Goal: Task Accomplishment & Management: Complete application form

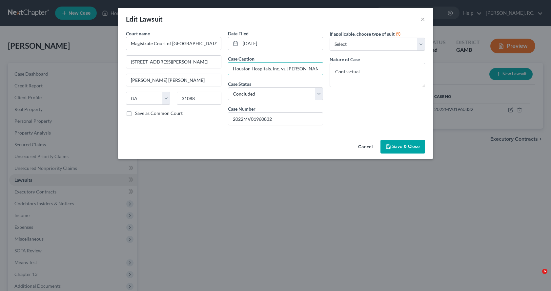
select select "10"
select select "2"
click at [410, 146] on span "Save & Close" at bounding box center [406, 147] width 28 height 6
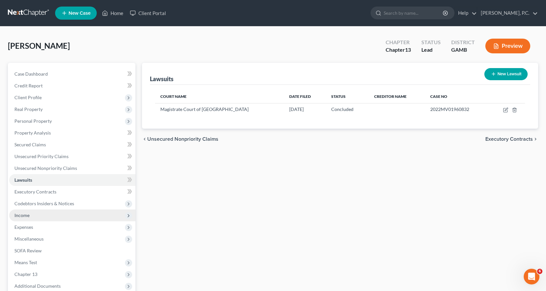
click at [22, 214] on span "Income" at bounding box center [21, 216] width 15 height 6
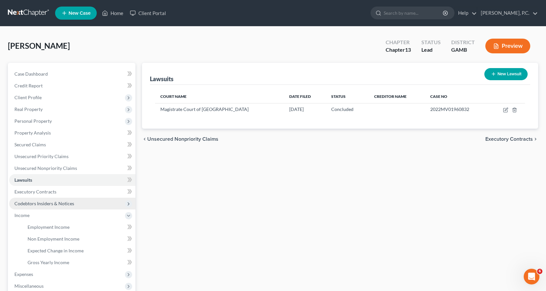
click at [44, 203] on span "Codebtors Insiders & Notices" at bounding box center [44, 204] width 60 height 6
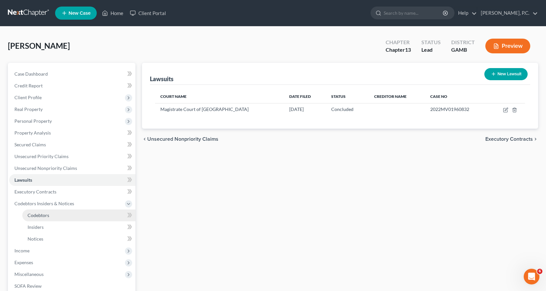
click at [37, 215] on span "Codebtors" at bounding box center [39, 216] width 22 height 6
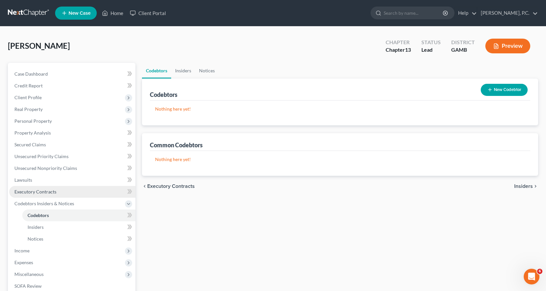
click at [47, 192] on span "Executory Contracts" at bounding box center [35, 192] width 42 height 6
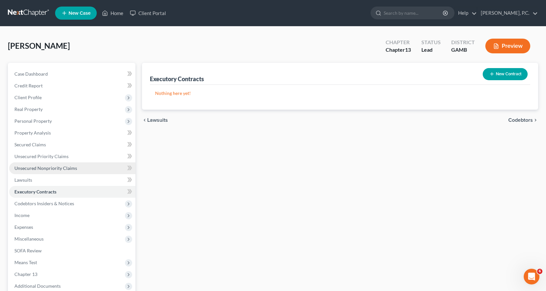
click at [50, 168] on span "Unsecured Nonpriority Claims" at bounding box center [45, 168] width 63 height 6
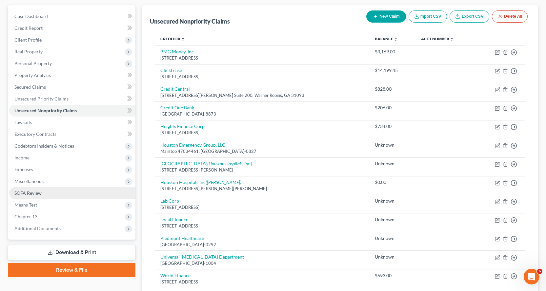
scroll to position [66, 0]
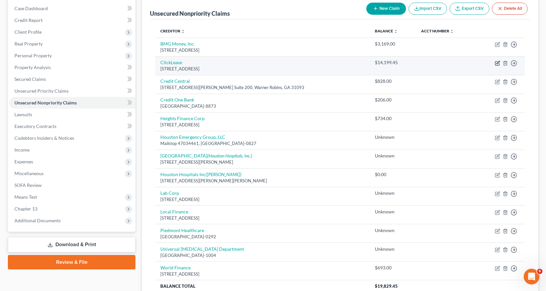
click at [498, 62] on icon "button" at bounding box center [497, 63] width 5 height 5
select select "46"
select select "14"
select select "0"
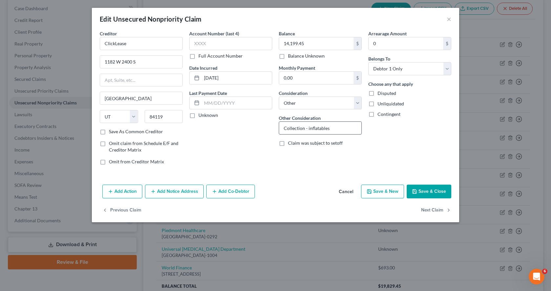
click at [303, 128] on input "Collection - inflatables" at bounding box center [320, 128] width 82 height 12
type input "Deficiency - inflatables"
click at [437, 188] on button "Save & Close" at bounding box center [428, 192] width 45 height 14
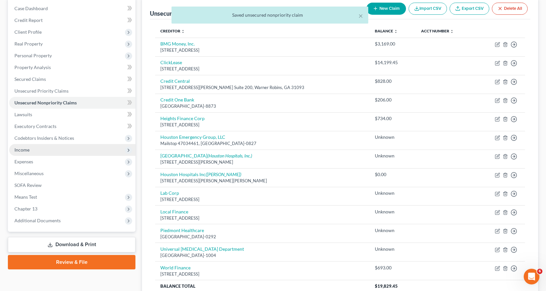
click at [26, 151] on span "Income" at bounding box center [21, 150] width 15 height 6
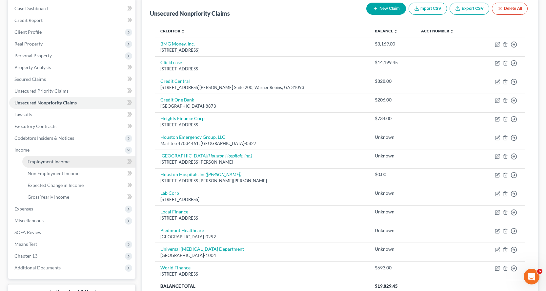
click at [48, 162] on span "Employment Income" at bounding box center [49, 162] width 42 height 6
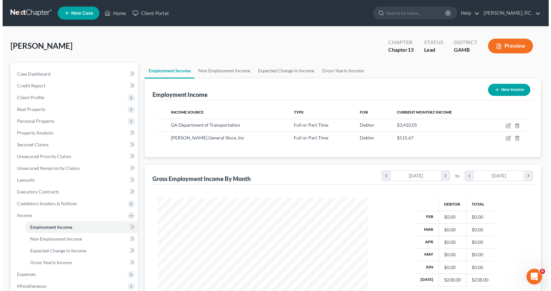
scroll to position [118, 223]
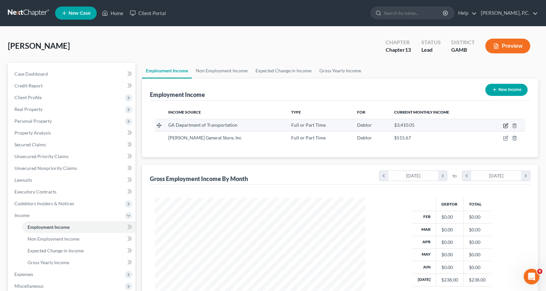
click at [506, 126] on icon "button" at bounding box center [505, 125] width 3 height 3
select select "0"
select select "10"
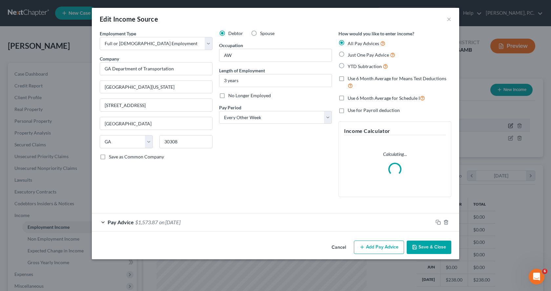
scroll to position [118, 225]
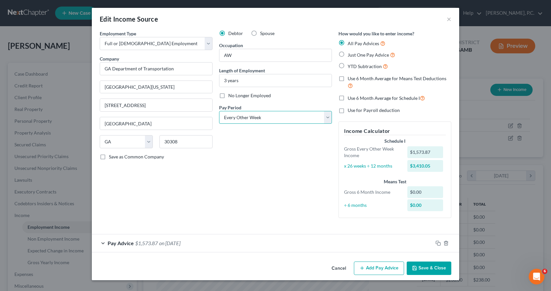
click at [326, 118] on select "Select Monthly Twice Monthly Every Other Week Weekly" at bounding box center [275, 117] width 113 height 13
select select "0"
click at [219, 111] on select "Select Monthly Twice Monthly Every Other Week Weekly" at bounding box center [275, 117] width 113 height 13
click at [347, 54] on label "Just One Pay Advice" at bounding box center [371, 55] width 48 height 8
click at [350, 54] on input "Just One Pay Advice" at bounding box center [352, 53] width 4 height 4
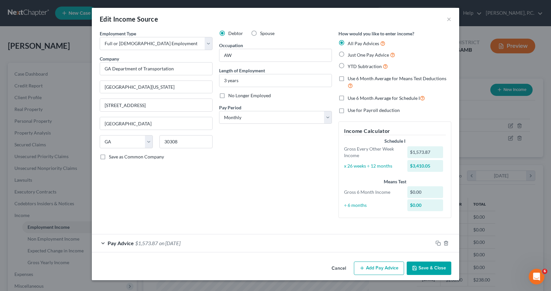
radio input "true"
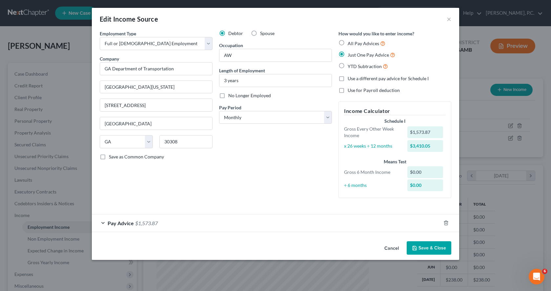
click at [114, 222] on span "Pay Advice" at bounding box center [120, 223] width 26 height 6
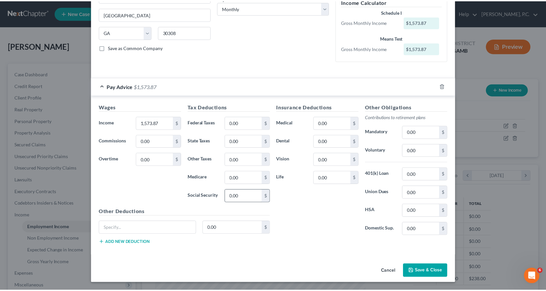
scroll to position [109, 0]
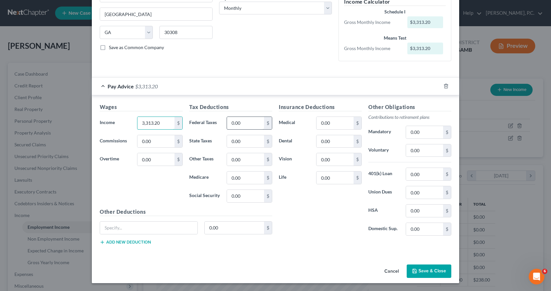
type input "3,313.20"
click at [255, 123] on input "0.00" at bounding box center [245, 123] width 37 height 12
type input "608.60"
click at [438, 147] on input "0.00" at bounding box center [424, 151] width 37 height 12
type input "164.87"
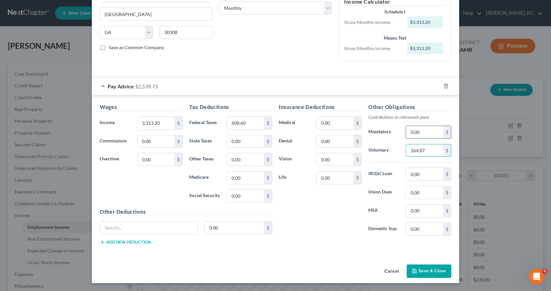
click at [431, 133] on input "0.00" at bounding box center [424, 132] width 37 height 12
type input "41.23"
click at [424, 271] on button "Save & Close" at bounding box center [428, 272] width 45 height 14
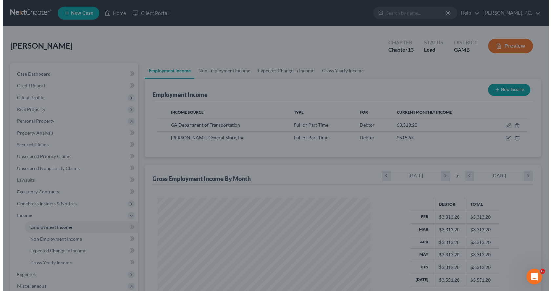
scroll to position [327599, 327493]
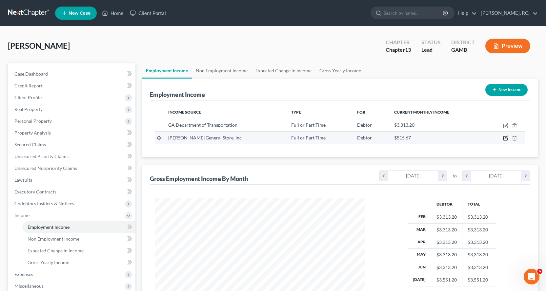
click at [505, 138] on icon "button" at bounding box center [505, 137] width 3 height 3
select select "0"
select select "10"
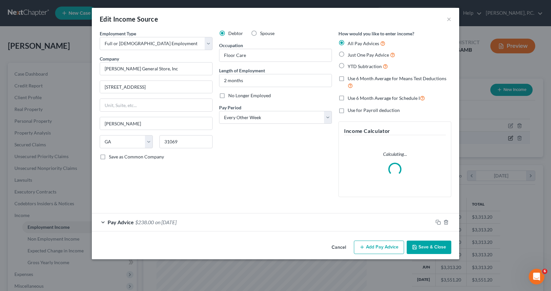
scroll to position [118, 225]
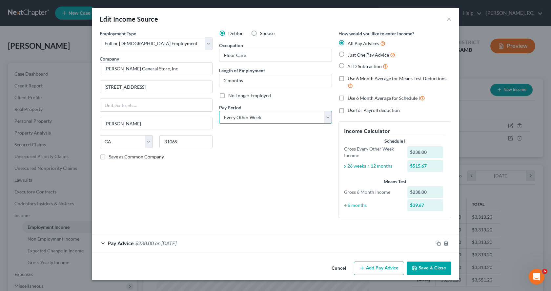
click at [328, 118] on select "Select Monthly Twice Monthly Every Other Week Weekly" at bounding box center [275, 117] width 113 height 13
select select "0"
click at [219, 111] on select "Select Monthly Twice Monthly Every Other Week Weekly" at bounding box center [275, 117] width 113 height 13
click at [347, 54] on label "Just One Pay Advice" at bounding box center [371, 55] width 48 height 8
click at [350, 54] on input "Just One Pay Advice" at bounding box center [352, 53] width 4 height 4
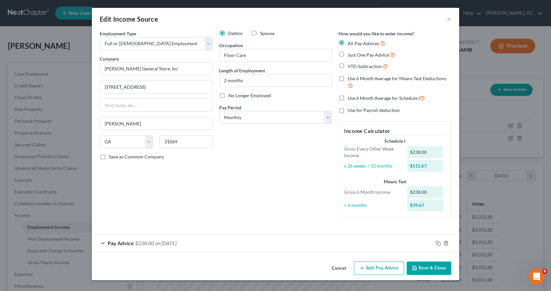
radio input "true"
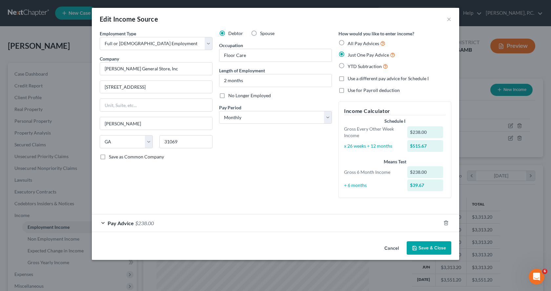
click at [116, 224] on span "Pay Advice" at bounding box center [120, 223] width 26 height 6
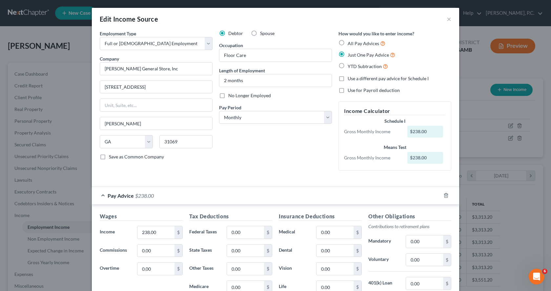
scroll to position [33, 0]
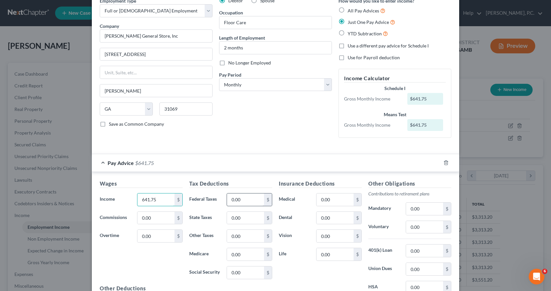
type input "641.75"
click at [246, 200] on input "0.00" at bounding box center [245, 200] width 37 height 12
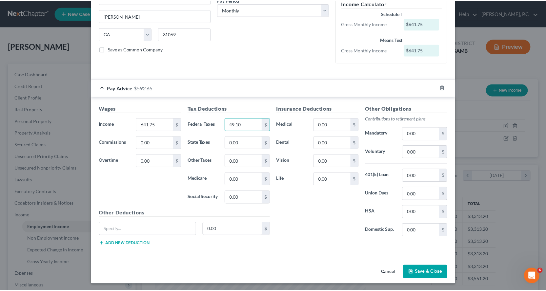
scroll to position [109, 0]
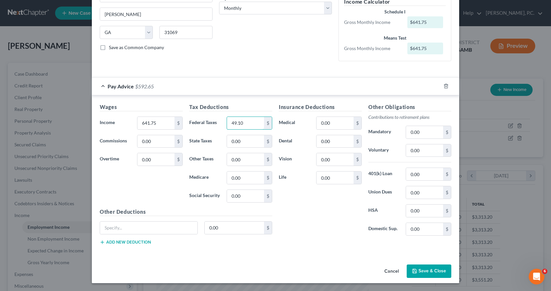
type input "49.10"
click at [435, 273] on button "Save & Close" at bounding box center [428, 272] width 45 height 14
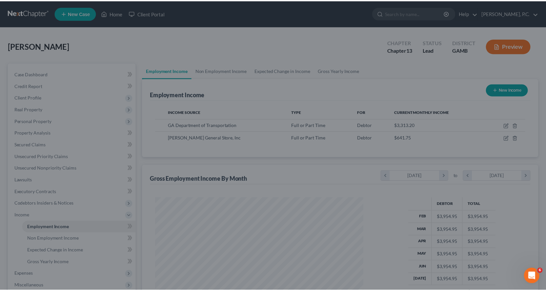
scroll to position [327599, 327493]
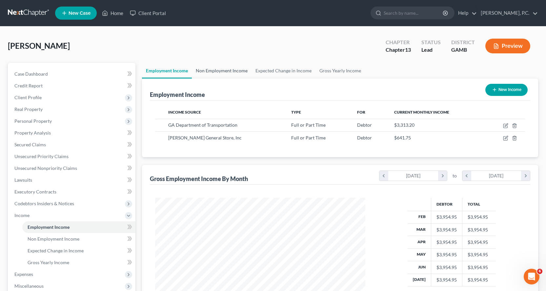
click at [233, 70] on link "Non Employment Income" at bounding box center [222, 71] width 60 height 16
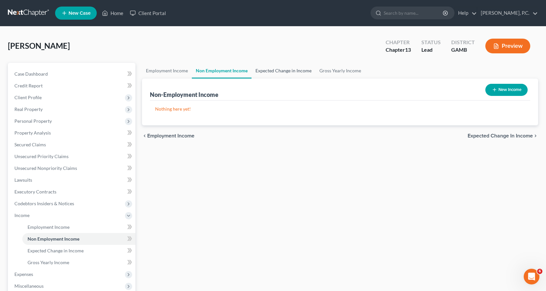
click at [289, 68] on link "Expected Change in Income" at bounding box center [283, 71] width 64 height 16
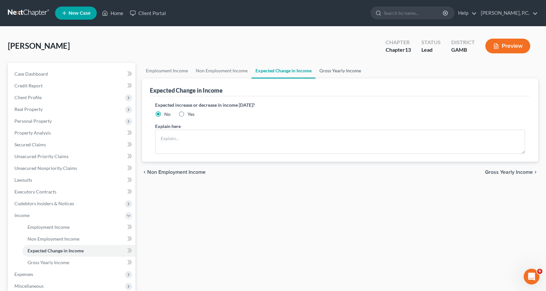
click at [334, 70] on link "Gross Yearly Income" at bounding box center [339, 71] width 49 height 16
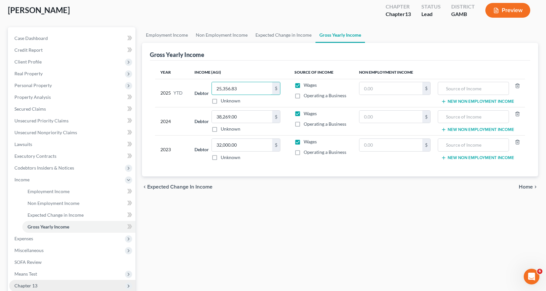
scroll to position [98, 0]
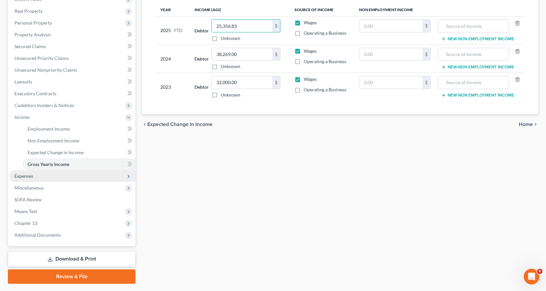
click at [27, 178] on span "Expenses" at bounding box center [23, 176] width 19 height 6
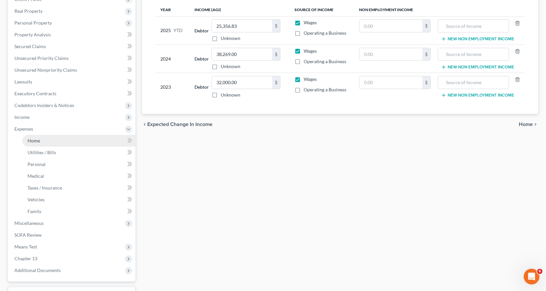
click at [32, 139] on span "Home" at bounding box center [34, 141] width 12 height 6
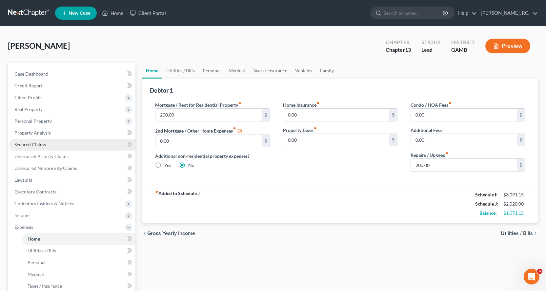
click at [40, 144] on span "Secured Claims" at bounding box center [29, 145] width 31 height 6
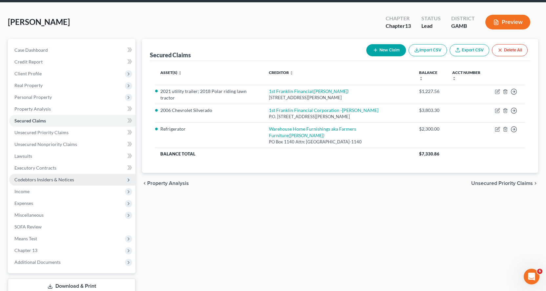
scroll to position [66, 0]
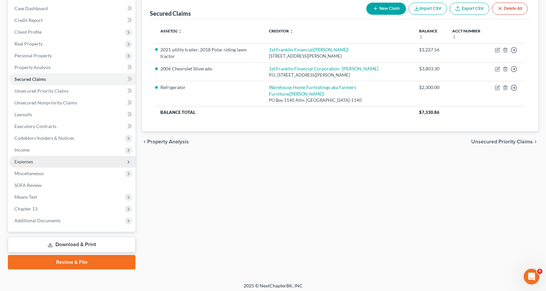
click at [28, 160] on span "Expenses" at bounding box center [23, 162] width 19 height 6
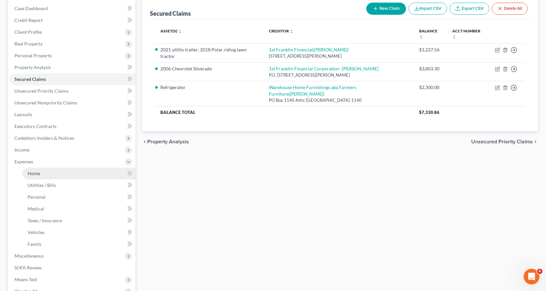
click at [35, 172] on span "Home" at bounding box center [34, 174] width 12 height 6
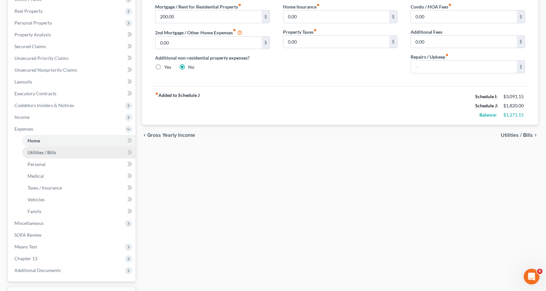
click at [37, 150] on span "Utilities / Bills" at bounding box center [42, 153] width 29 height 6
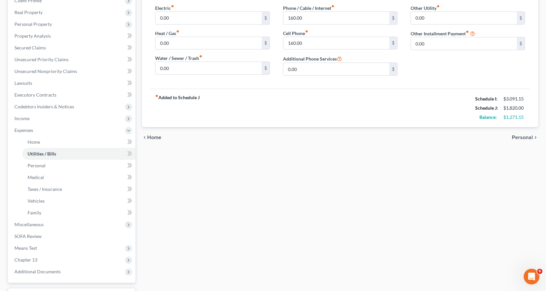
scroll to position [98, 0]
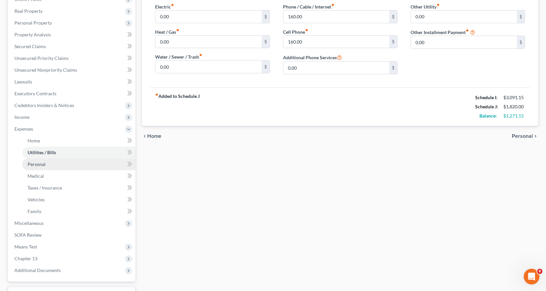
click at [39, 164] on span "Personal" at bounding box center [37, 165] width 18 height 6
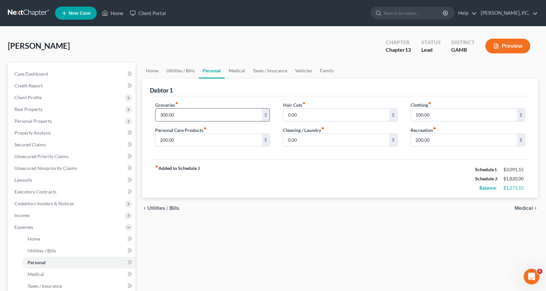
click at [198, 111] on input "300.00" at bounding box center [208, 115] width 106 height 12
type input "400.00"
type input "5"
type input "50.00"
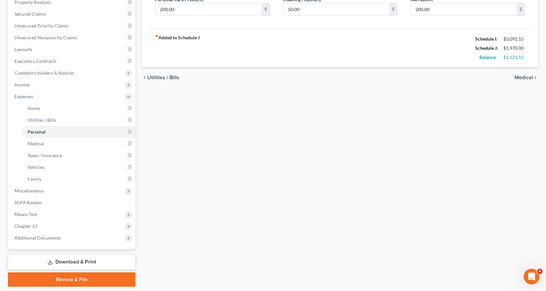
scroll to position [131, 0]
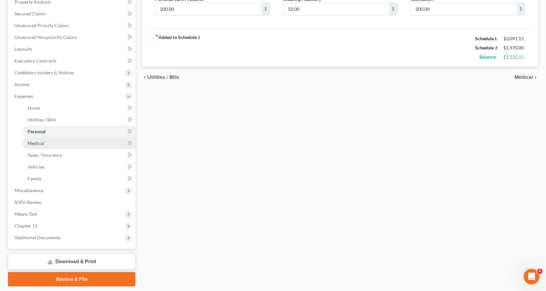
click at [34, 145] on span "Medical" at bounding box center [36, 144] width 16 height 6
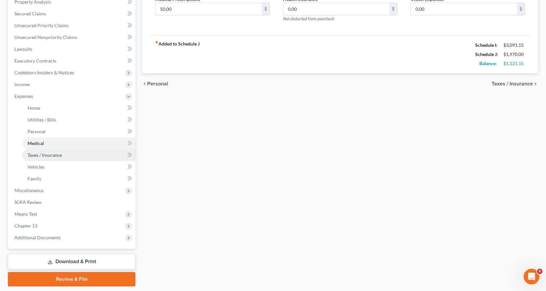
click at [42, 153] on span "Taxes / Insurance" at bounding box center [45, 155] width 34 height 6
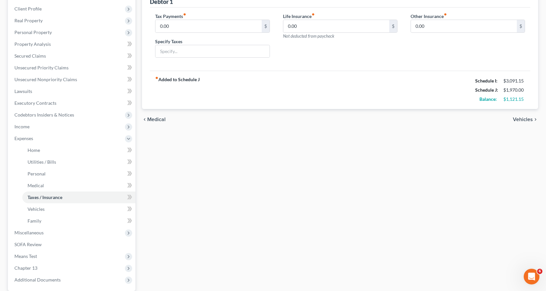
scroll to position [98, 0]
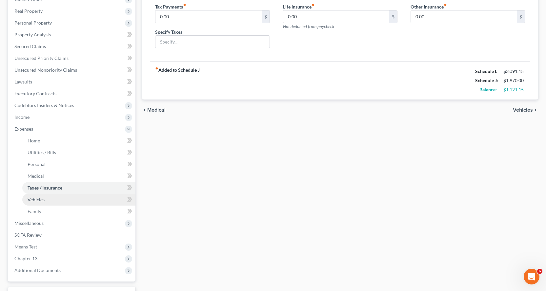
click at [37, 199] on span "Vehicles" at bounding box center [36, 200] width 17 height 6
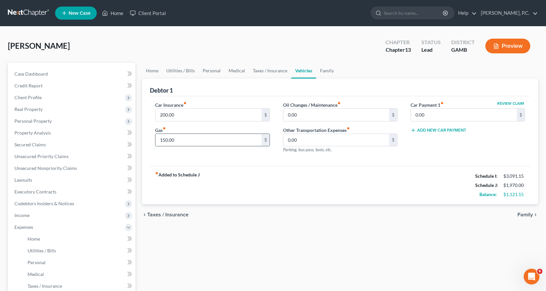
click at [192, 143] on input "150.00" at bounding box center [208, 140] width 106 height 12
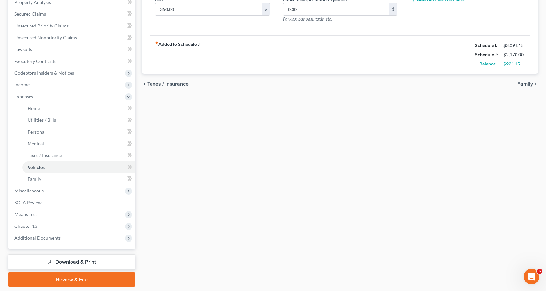
scroll to position [131, 0]
click at [197, 11] on input "350.00" at bounding box center [208, 9] width 106 height 12
type input "450.00"
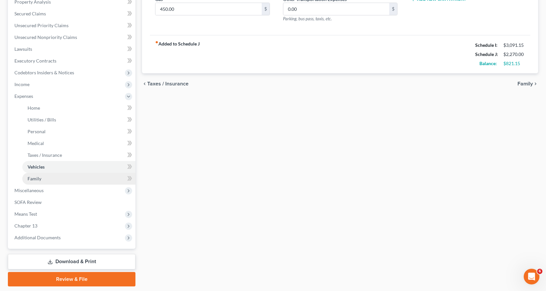
click at [30, 181] on span "Family" at bounding box center [35, 179] width 14 height 6
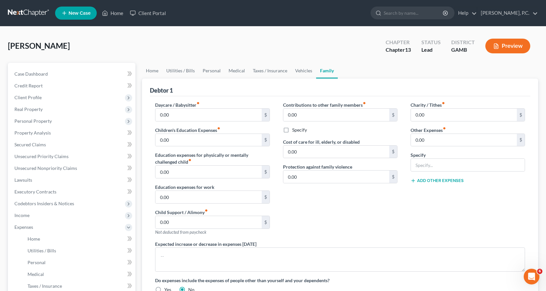
scroll to position [33, 0]
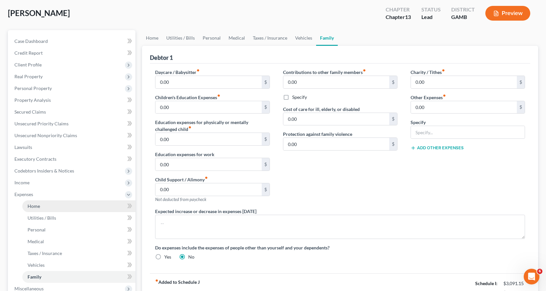
click at [32, 206] on span "Home" at bounding box center [34, 207] width 12 height 6
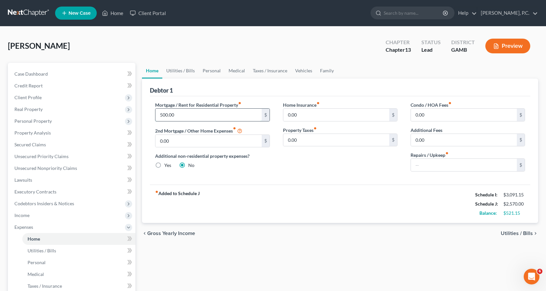
type input "500.00"
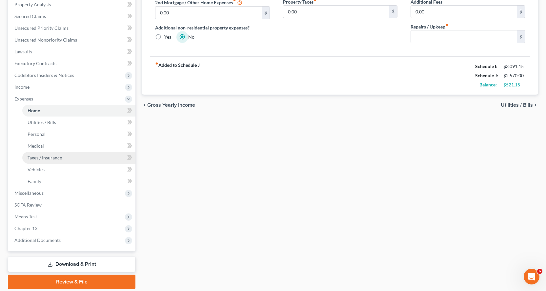
scroll to position [131, 0]
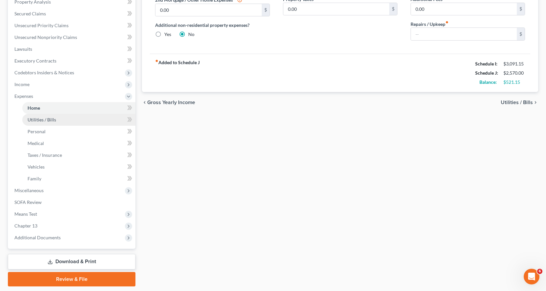
click at [33, 121] on span "Utilities / Bills" at bounding box center [42, 120] width 29 height 6
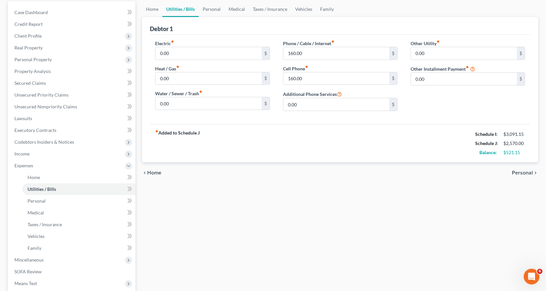
scroll to position [66, 0]
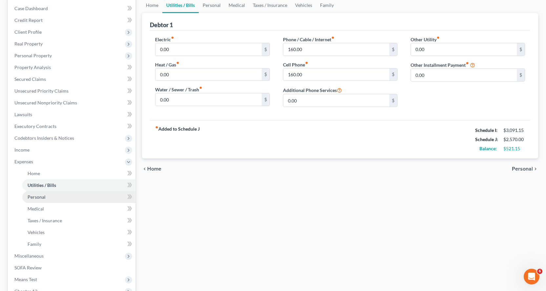
click at [37, 196] on span "Personal" at bounding box center [37, 197] width 18 height 6
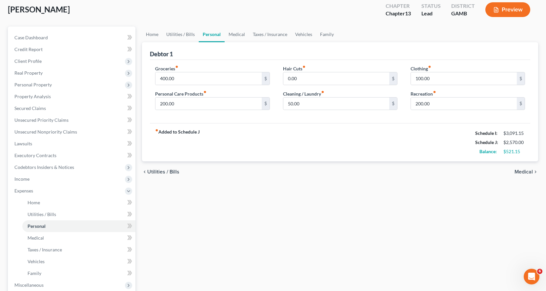
scroll to position [131, 0]
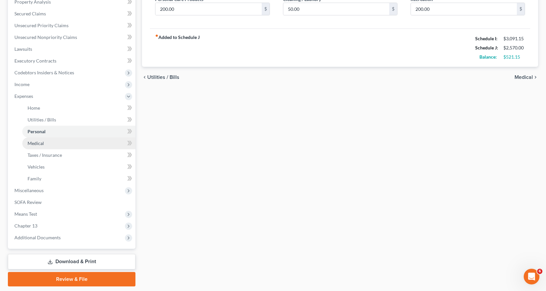
click at [33, 143] on span "Medical" at bounding box center [36, 144] width 16 height 6
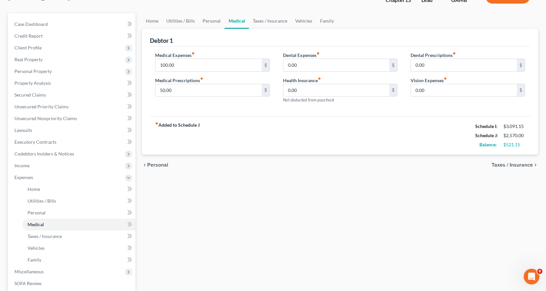
scroll to position [66, 0]
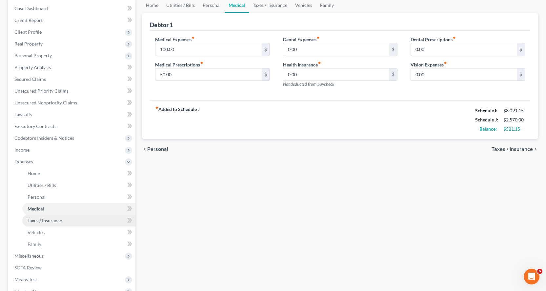
click at [50, 220] on span "Taxes / Insurance" at bounding box center [45, 221] width 34 height 6
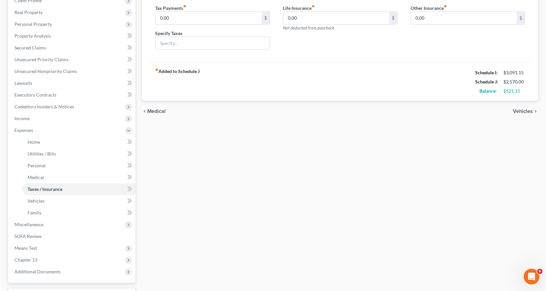
scroll to position [98, 0]
click at [37, 199] on span "Vehicles" at bounding box center [36, 200] width 17 height 6
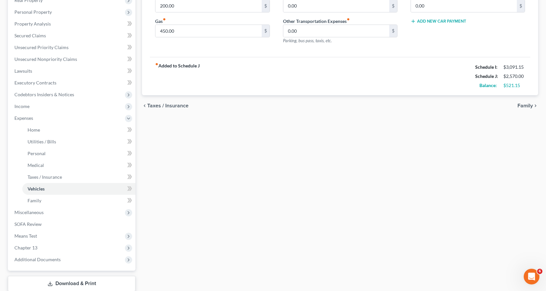
scroll to position [131, 0]
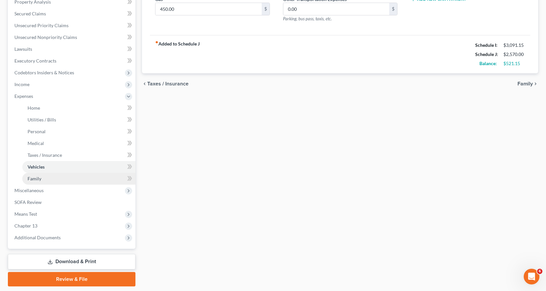
click at [32, 179] on span "Family" at bounding box center [35, 179] width 14 height 6
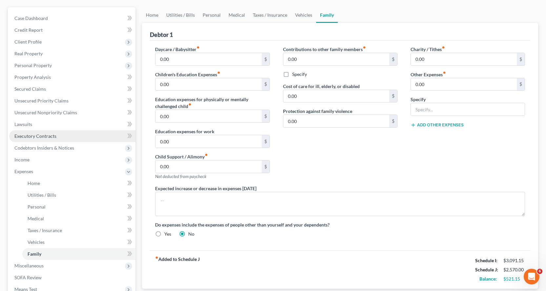
scroll to position [53, 0]
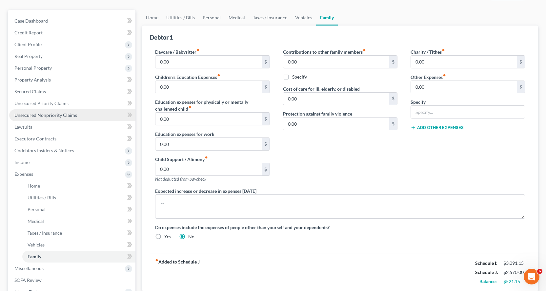
click at [49, 114] on span "Unsecured Nonpriority Claims" at bounding box center [45, 115] width 63 height 6
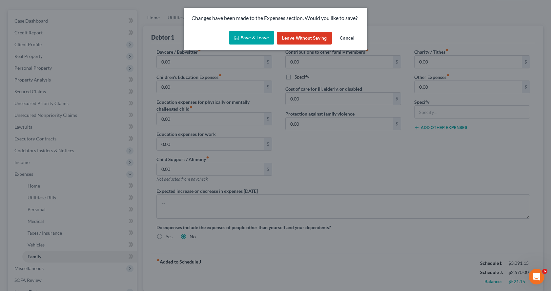
click at [259, 39] on button "Save & Leave" at bounding box center [251, 38] width 45 height 14
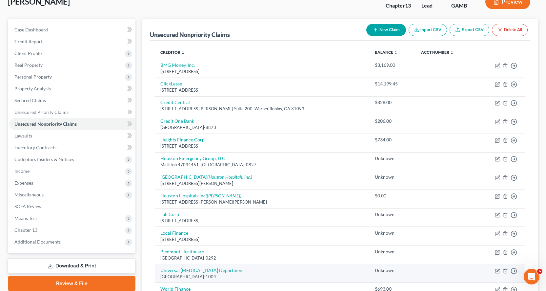
scroll to position [33, 0]
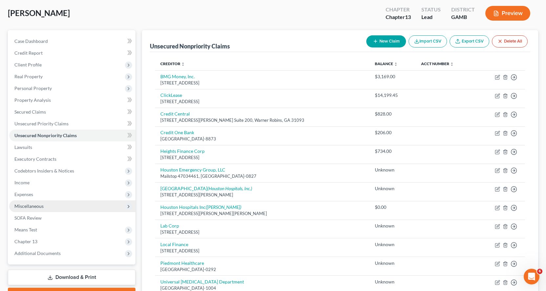
click at [31, 205] on span "Miscellaneous" at bounding box center [28, 207] width 29 height 6
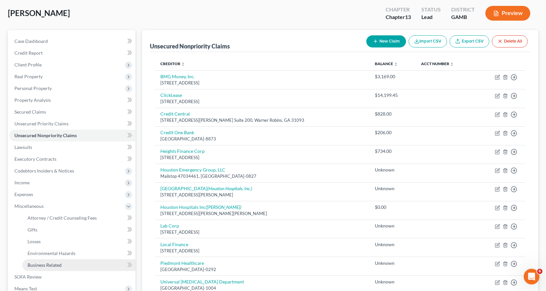
click at [54, 265] on span "Business Related" at bounding box center [45, 266] width 34 height 6
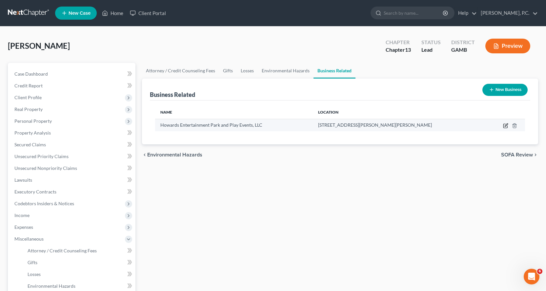
click at [506, 125] on icon "button" at bounding box center [505, 125] width 5 height 5
select select "sole_proprietor"
select select "10"
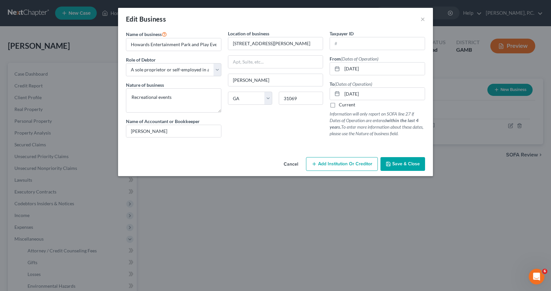
click at [402, 165] on span "Save & Close" at bounding box center [406, 164] width 28 height 6
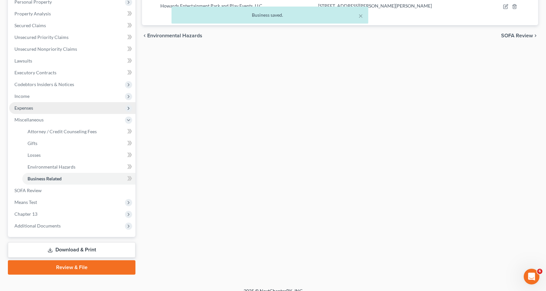
scroll to position [128, 0]
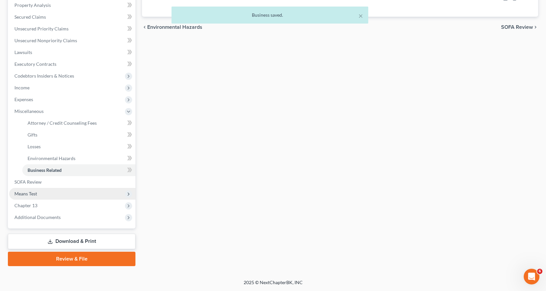
click at [30, 193] on span "Means Test" at bounding box center [25, 194] width 23 height 6
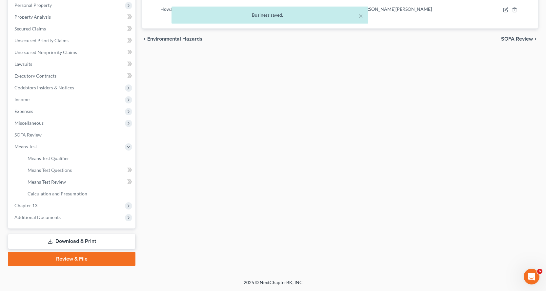
scroll to position [116, 0]
click at [52, 159] on span "Means Test Qualifier" at bounding box center [49, 159] width 42 height 6
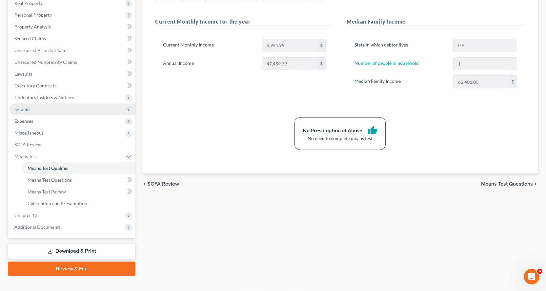
scroll to position [116, 0]
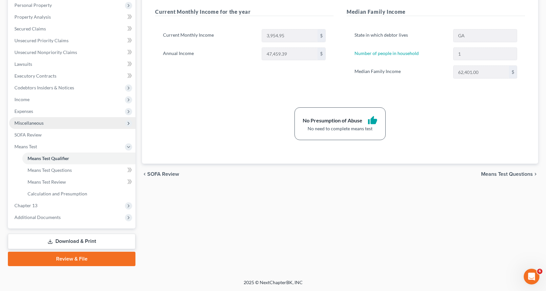
click at [38, 126] on span "Miscellaneous" at bounding box center [28, 123] width 29 height 6
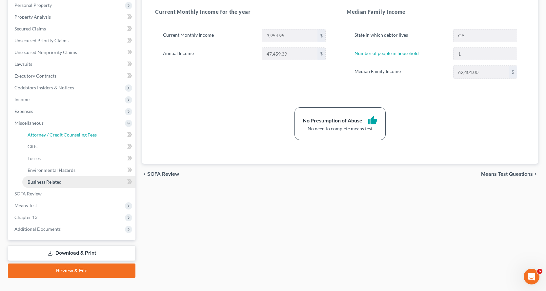
drag, startPoint x: 53, startPoint y: 136, endPoint x: 115, endPoint y: 184, distance: 78.3
click at [53, 136] on span "Attorney / Credit Counseling Fees" at bounding box center [62, 135] width 69 height 6
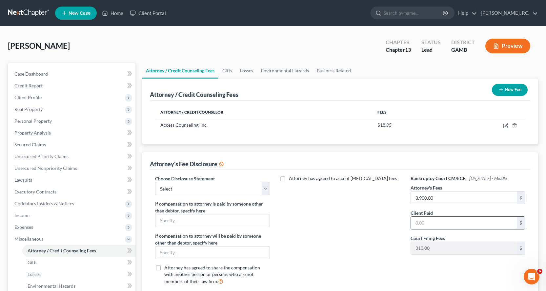
click at [434, 225] on input "text" at bounding box center [464, 223] width 106 height 12
type input "0.00"
click at [267, 188] on select "Select Attorney" at bounding box center [212, 188] width 114 height 13
select select "0"
click at [155, 182] on select "Select Attorney" at bounding box center [212, 188] width 114 height 13
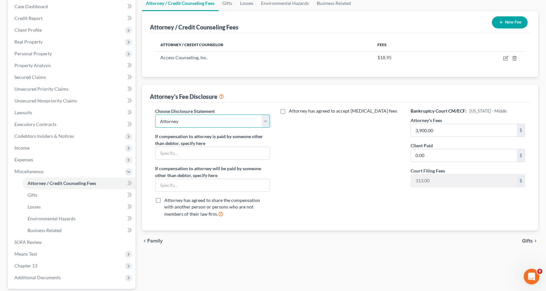
scroll to position [128, 0]
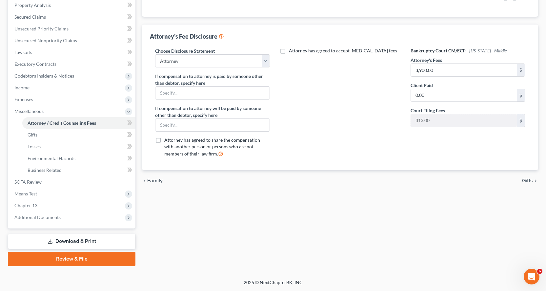
click at [70, 240] on link "Download & Print" at bounding box center [71, 241] width 127 height 15
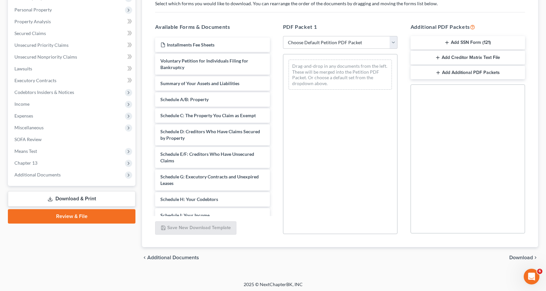
scroll to position [113, 0]
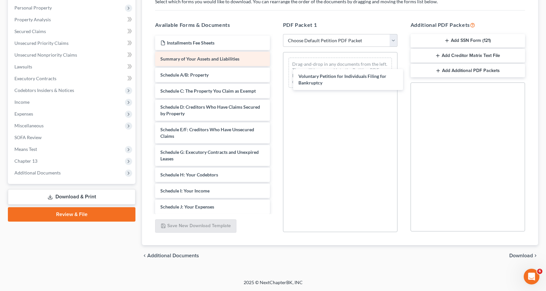
drag, startPoint x: 169, startPoint y: 63, endPoint x: 177, endPoint y: 66, distance: 8.5
click at [275, 77] on div "Voluntary Petition for Individuals Filing for Bankruptcy Installments Fee Sheet…" at bounding box center [212, 194] width 125 height 317
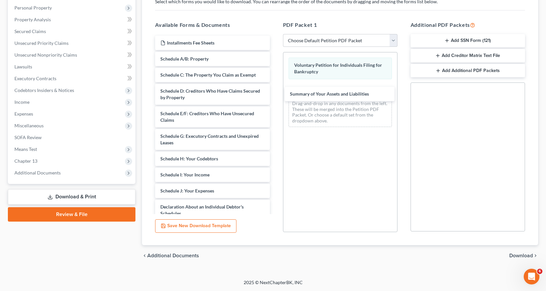
drag, startPoint x: 166, startPoint y: 59, endPoint x: 199, endPoint y: 66, distance: 32.8
click at [275, 90] on div "Summary of Your Assets and Liabilities Installments Fee Sheets Summary of Your …" at bounding box center [212, 186] width 125 height 301
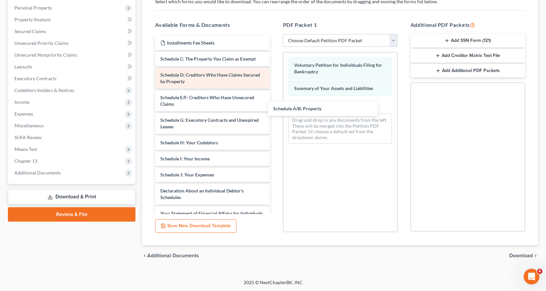
drag, startPoint x: 180, startPoint y: 59, endPoint x: 214, endPoint y: 70, distance: 36.5
click at [275, 105] on div "Schedule A/B: Property Installments Fee Sheets Schedule A/B: Property Schedule …" at bounding box center [212, 178] width 125 height 285
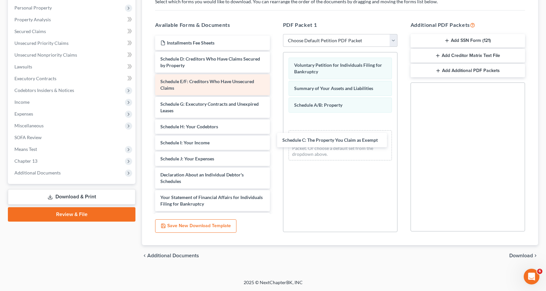
drag, startPoint x: 186, startPoint y: 59, endPoint x: 215, endPoint y: 80, distance: 35.7
click at [275, 128] on div "Schedule C: The Property You Claim as Exempt Installments Fee Sheets Schedule C…" at bounding box center [212, 170] width 125 height 269
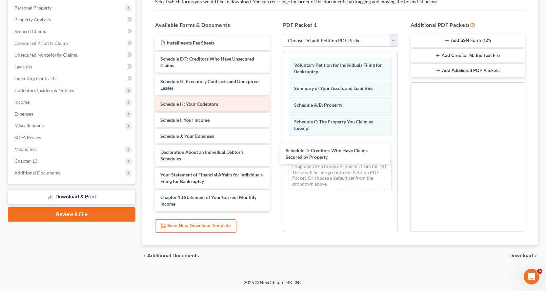
drag, startPoint x: 179, startPoint y: 63, endPoint x: 233, endPoint y: 104, distance: 67.8
click at [275, 150] on div "Schedule D: Creditors Who Have Claims Secured by Property Installments Fee Shee…" at bounding box center [212, 159] width 125 height 246
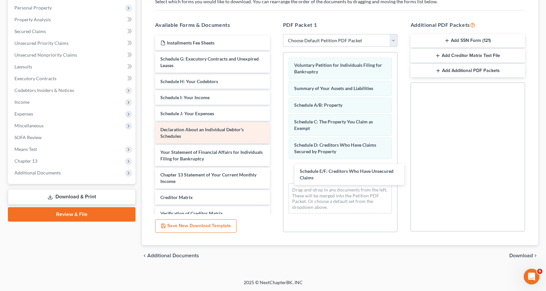
drag, startPoint x: 172, startPoint y: 61, endPoint x: 248, endPoint y: 123, distance: 97.8
click at [275, 172] on div "Schedule E/F: Creditors Who Have Unsecured Claims Installments Fee Sheets Sched…" at bounding box center [212, 148] width 125 height 224
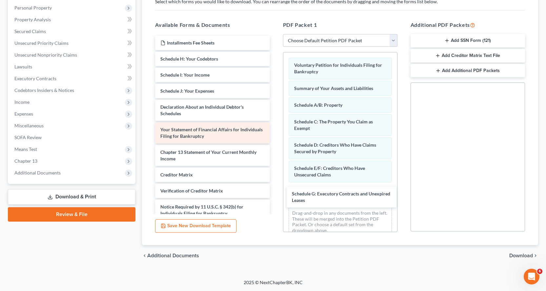
drag, startPoint x: 165, startPoint y: 59, endPoint x: 242, endPoint y: 142, distance: 113.2
click at [275, 187] on div "Schedule G: Executory Contracts and Unexpired Leases Installments Fee Sheets Sc…" at bounding box center [212, 136] width 125 height 201
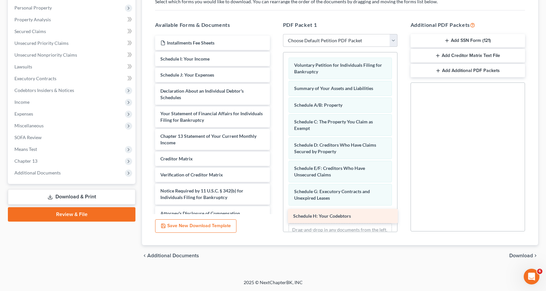
drag, startPoint x: 186, startPoint y: 57, endPoint x: 325, endPoint y: 211, distance: 207.7
click at [275, 210] on div "Schedule H: Your Codebtors Installments Fee Sheets Schedule H: Your Codebtors S…" at bounding box center [212, 128] width 125 height 185
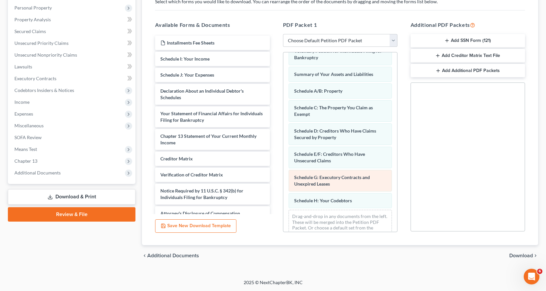
scroll to position [28, 0]
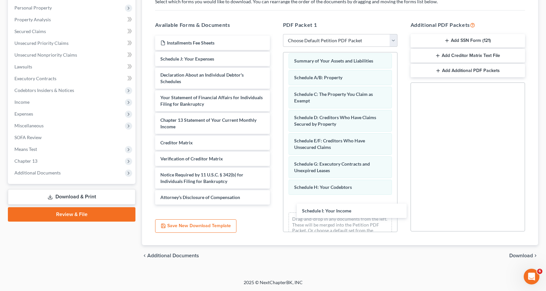
drag, startPoint x: 191, startPoint y: 60, endPoint x: 262, endPoint y: 111, distance: 87.8
click at [275, 204] on div "Schedule I: Your Income Installments Fee Sheets Schedule I: Your Income Schedul…" at bounding box center [212, 120] width 125 height 169
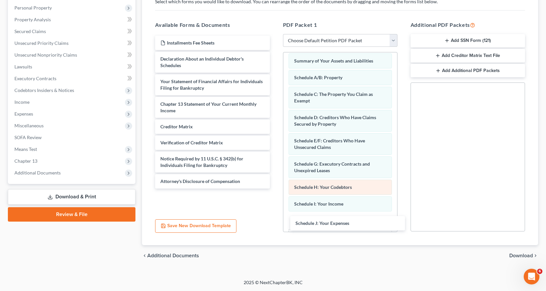
drag, startPoint x: 200, startPoint y: 59, endPoint x: 346, endPoint y: 182, distance: 191.0
click at [275, 189] on div "Schedule J: Your Expenses Installments Fee Sheets Schedule J: Your Expenses Dec…" at bounding box center [212, 112] width 125 height 153
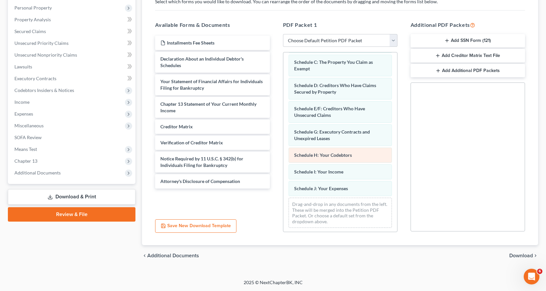
scroll to position [61, 0]
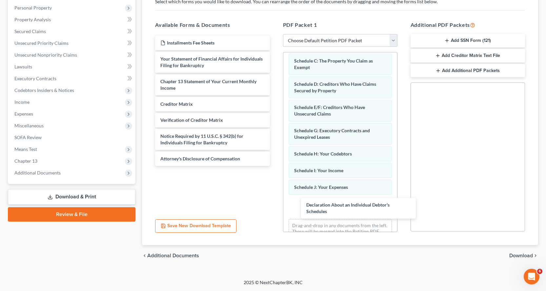
drag, startPoint x: 168, startPoint y: 62, endPoint x: 262, endPoint y: 127, distance: 113.6
click at [275, 166] on div "Declaration About an Individual Debtor's Schedules Installments Fee Sheets Decl…" at bounding box center [212, 101] width 125 height 130
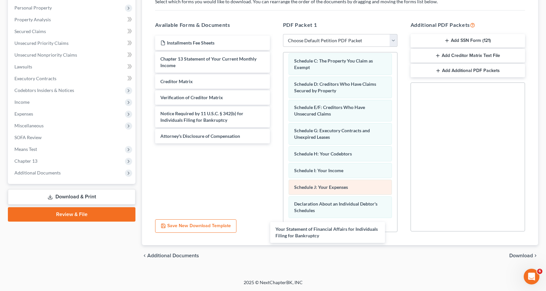
drag, startPoint x: 180, startPoint y: 62, endPoint x: 330, endPoint y: 191, distance: 198.0
click at [275, 144] on div "Your Statement of Financial Affairs for Individuals Filing for Bankruptcy Insta…" at bounding box center [212, 90] width 125 height 108
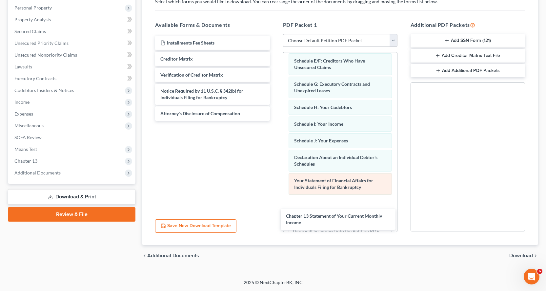
drag, startPoint x: 169, startPoint y: 59, endPoint x: 315, endPoint y: 191, distance: 196.3
click at [275, 121] on div "Chapter 13 Statement of Your Current Monthly Income Installments Fee Sheets Cha…" at bounding box center [212, 78] width 125 height 85
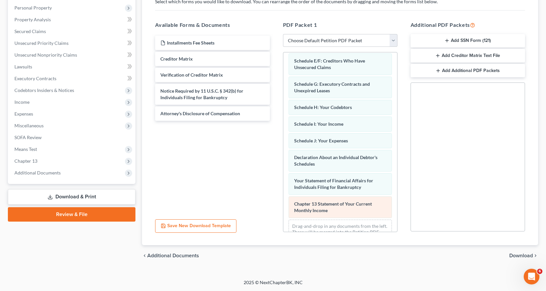
scroll to position [131, 0]
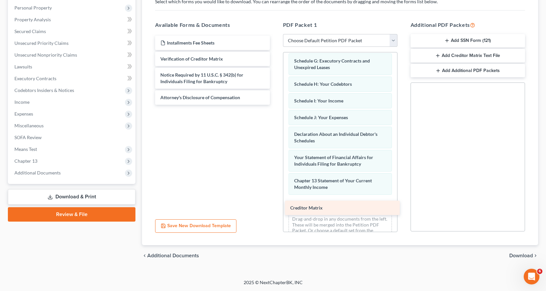
drag, startPoint x: 186, startPoint y: 84, endPoint x: 307, endPoint y: 202, distance: 168.5
click at [275, 105] on div "Creditor Matrix Installments Fee Sheets Creditor Matrix Verification of Credito…" at bounding box center [212, 70] width 125 height 69
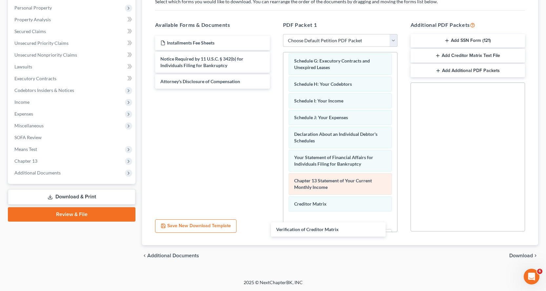
drag, startPoint x: 194, startPoint y: 58, endPoint x: 342, endPoint y: 181, distance: 192.3
click at [275, 89] on div "Verification of Creditor Matrix Installments Fee Sheets Verification of Credito…" at bounding box center [212, 62] width 125 height 53
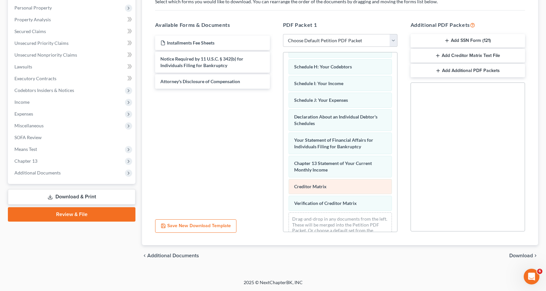
scroll to position [164, 0]
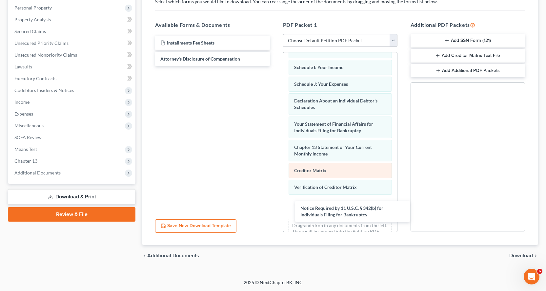
drag, startPoint x: 189, startPoint y: 64, endPoint x: 323, endPoint y: 173, distance: 173.8
click at [275, 66] on div "Notice Required by 11 U.S.C. § 342(b) for Individuals Filing for Bankruptcy Ins…" at bounding box center [212, 51] width 125 height 30
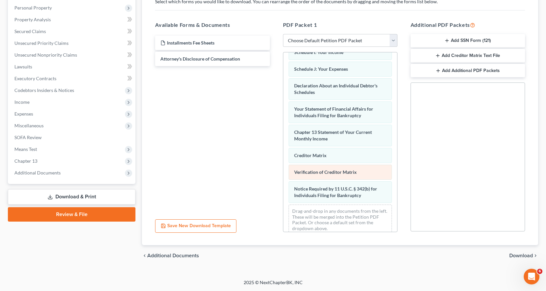
scroll to position [187, 0]
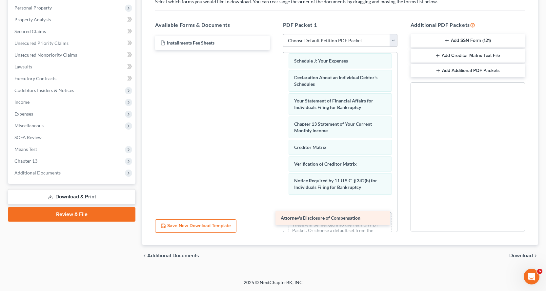
drag, startPoint x: 209, startPoint y: 59, endPoint x: 344, endPoint y: 210, distance: 203.3
click at [275, 50] on div "Attorney's Disclosure of Compensation Installments Fee Sheets Attorney's Disclo…" at bounding box center [212, 43] width 125 height 14
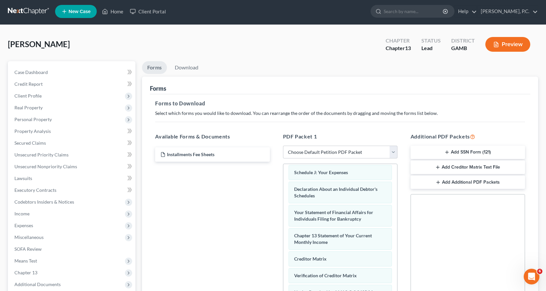
scroll to position [0, 0]
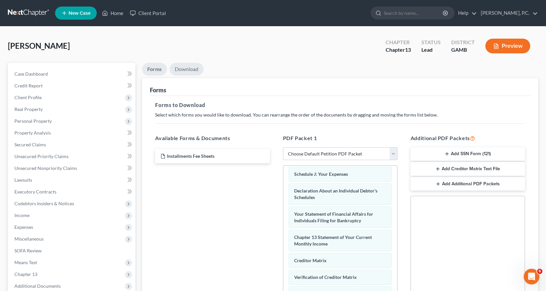
click at [191, 66] on link "Download" at bounding box center [186, 69] width 34 height 13
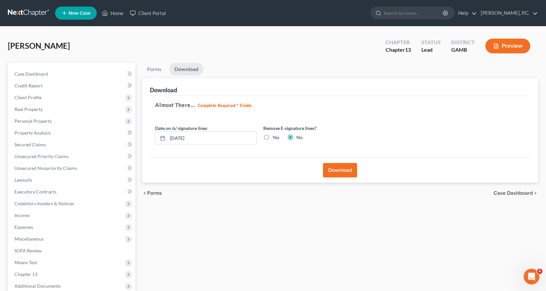
click at [340, 168] on button "Download" at bounding box center [340, 170] width 34 height 14
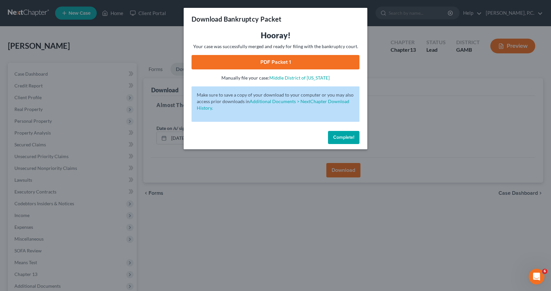
click at [277, 60] on link "PDF Packet 1" at bounding box center [275, 62] width 168 height 14
click at [343, 138] on span "Complete!" at bounding box center [343, 138] width 21 height 6
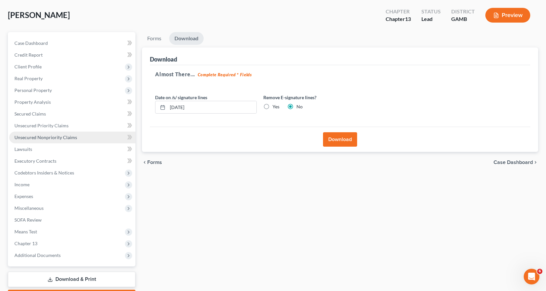
scroll to position [69, 0]
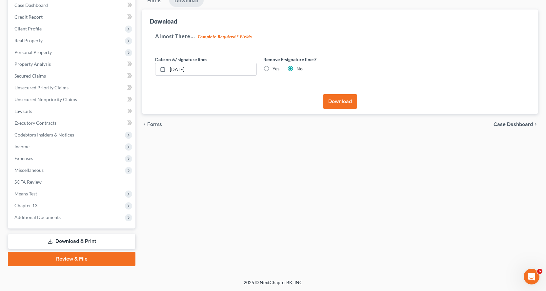
click at [66, 261] on link "Review & File" at bounding box center [71, 259] width 127 height 14
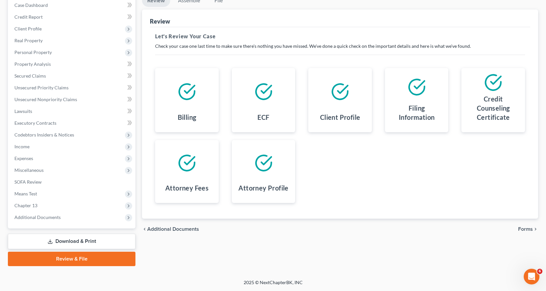
drag, startPoint x: 76, startPoint y: 239, endPoint x: 139, endPoint y: 228, distance: 64.5
click at [76, 240] on link "Download & Print" at bounding box center [71, 241] width 127 height 15
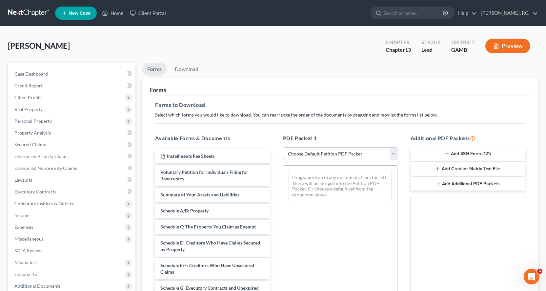
click at [468, 153] on button "Add SSN Form (121)" at bounding box center [467, 154] width 114 height 14
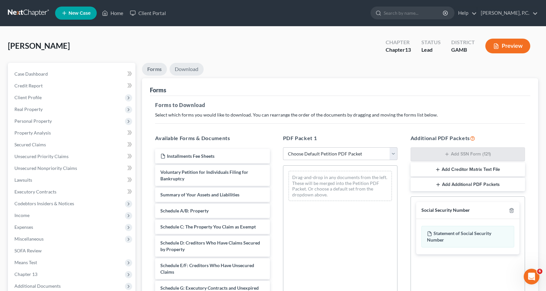
click at [188, 69] on link "Download" at bounding box center [186, 69] width 34 height 13
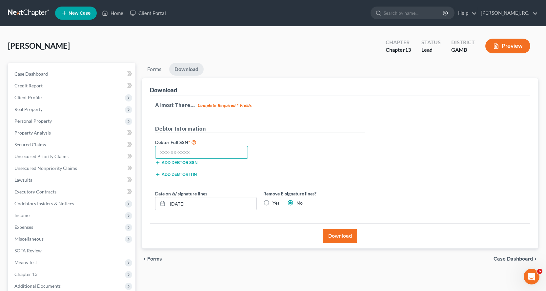
click at [177, 156] on input "text" at bounding box center [201, 152] width 93 height 13
type input "258-95-0979"
click at [342, 235] on button "Download" at bounding box center [340, 236] width 34 height 14
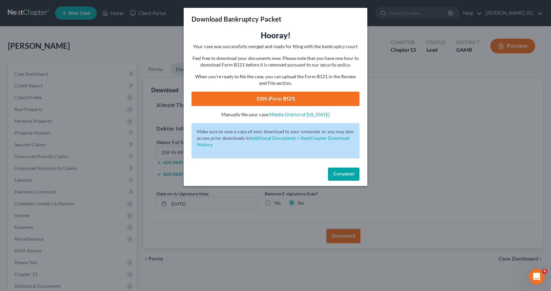
click at [265, 98] on link "SSN (Form B121)" at bounding box center [275, 99] width 168 height 14
click at [345, 172] on span "Complete!" at bounding box center [343, 174] width 21 height 6
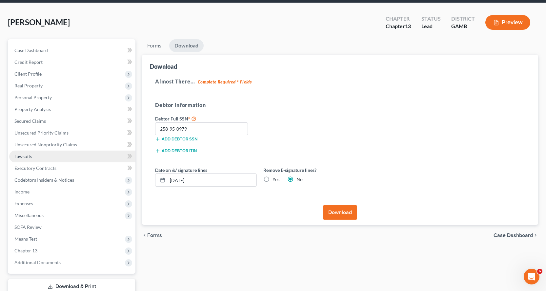
scroll to position [69, 0]
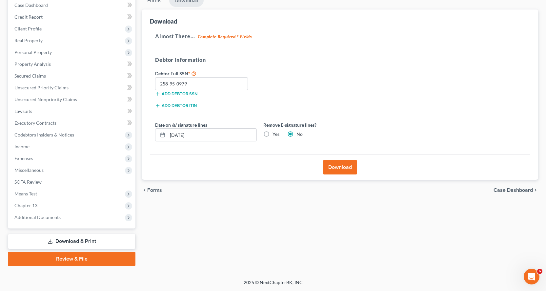
click at [74, 262] on link "Review & File" at bounding box center [71, 259] width 127 height 14
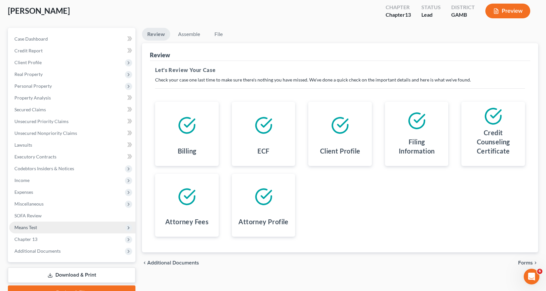
scroll to position [69, 0]
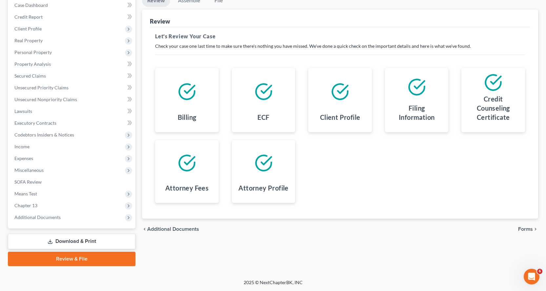
drag, startPoint x: 72, startPoint y: 241, endPoint x: 83, endPoint y: 241, distance: 10.2
click at [72, 241] on link "Download & Print" at bounding box center [71, 241] width 127 height 15
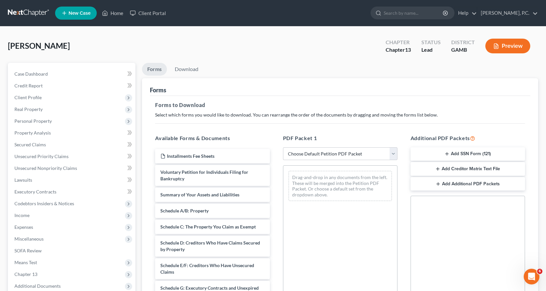
click at [449, 167] on button "Add Creditor Matrix Text File" at bounding box center [467, 169] width 114 height 14
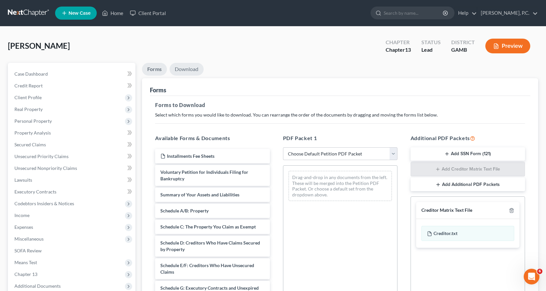
click at [187, 68] on link "Download" at bounding box center [186, 69] width 34 height 13
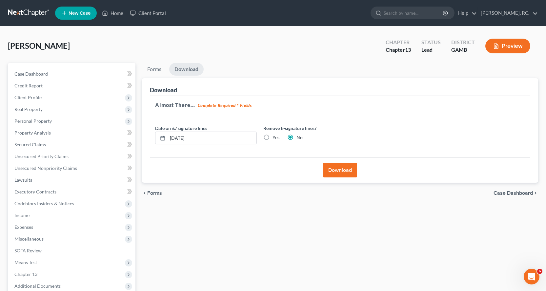
click at [341, 170] on button "Download" at bounding box center [340, 170] width 34 height 14
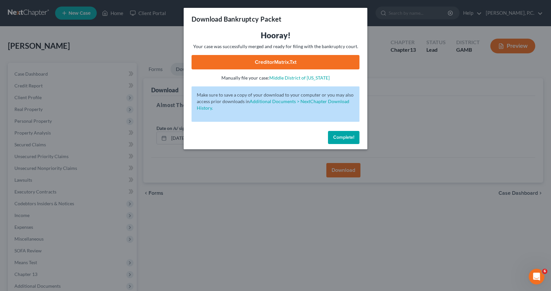
click at [269, 61] on link "CreditorMatrix.txt" at bounding box center [275, 62] width 168 height 14
drag, startPoint x: 351, startPoint y: 137, endPoint x: 439, endPoint y: 135, distance: 88.2
click at [350, 138] on span "Complete!" at bounding box center [343, 138] width 21 height 6
